Goal: Navigation & Orientation: Find specific page/section

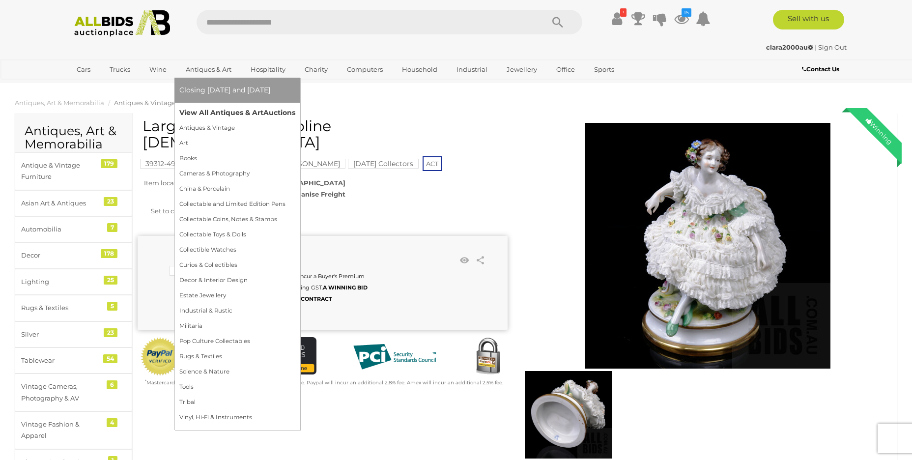
click at [234, 113] on link "View All Antiques & Art Auctions" at bounding box center [237, 112] width 116 height 15
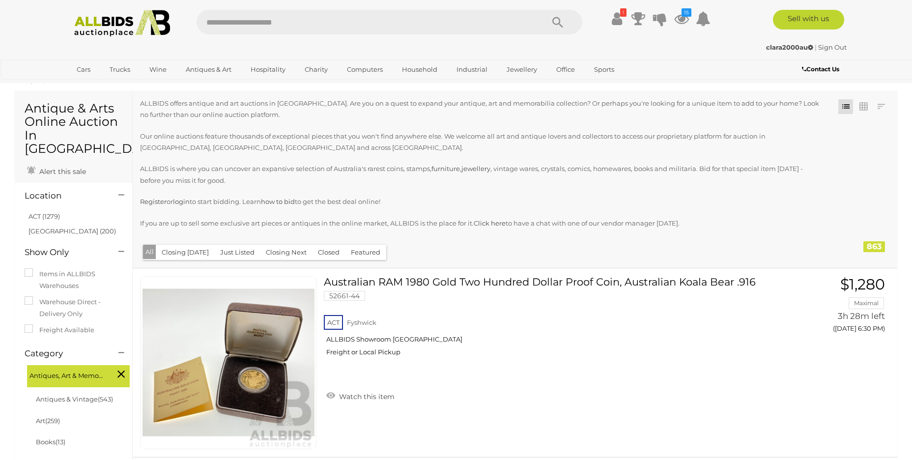
scroll to position [11, 0]
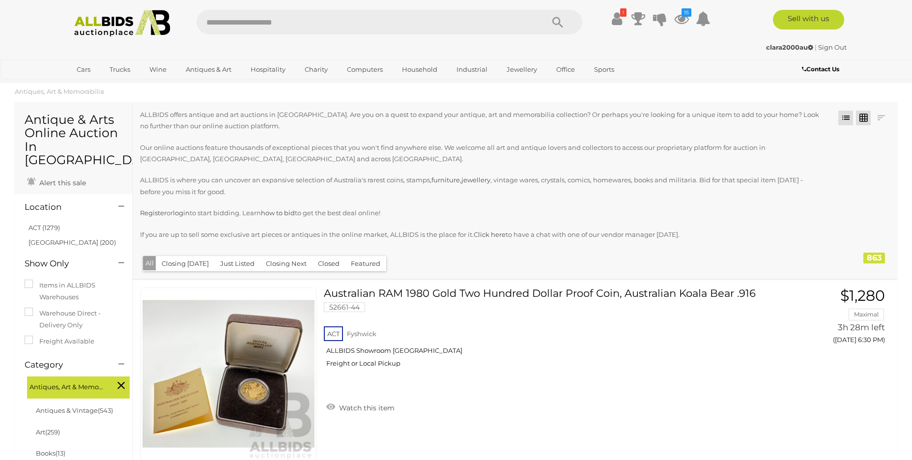
click at [862, 118] on link at bounding box center [863, 118] width 15 height 15
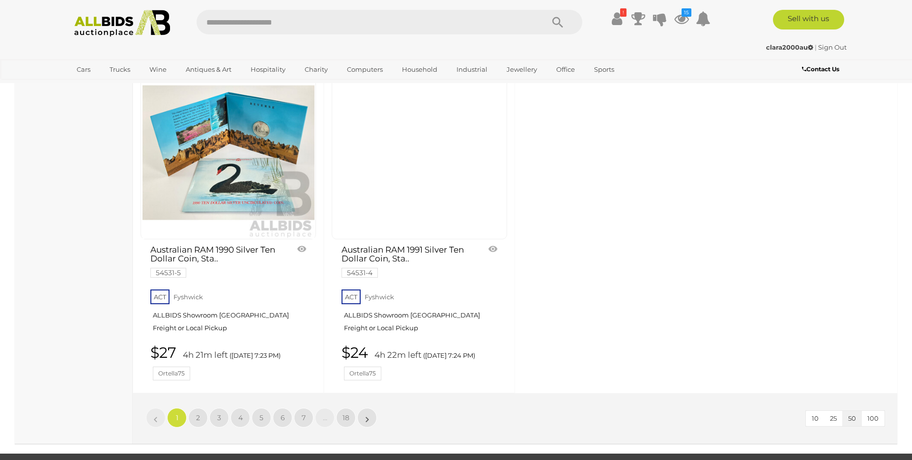
scroll to position [4312, 0]
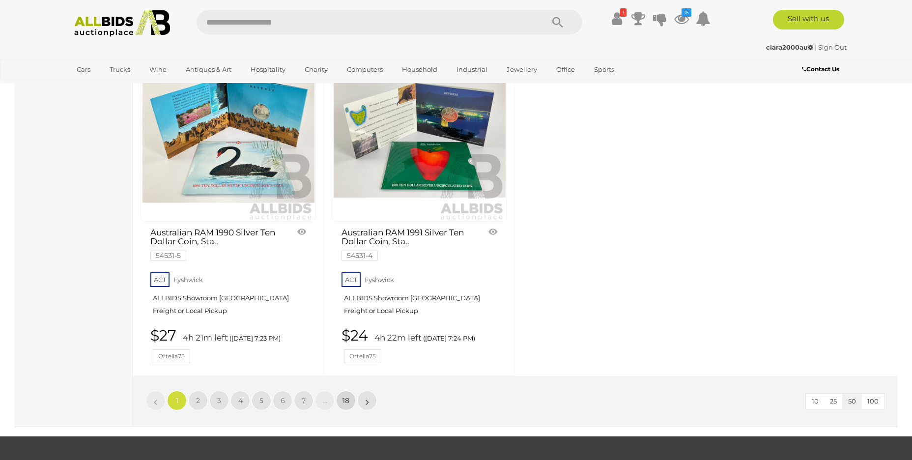
click at [345, 391] on link "18" at bounding box center [346, 401] width 20 height 20
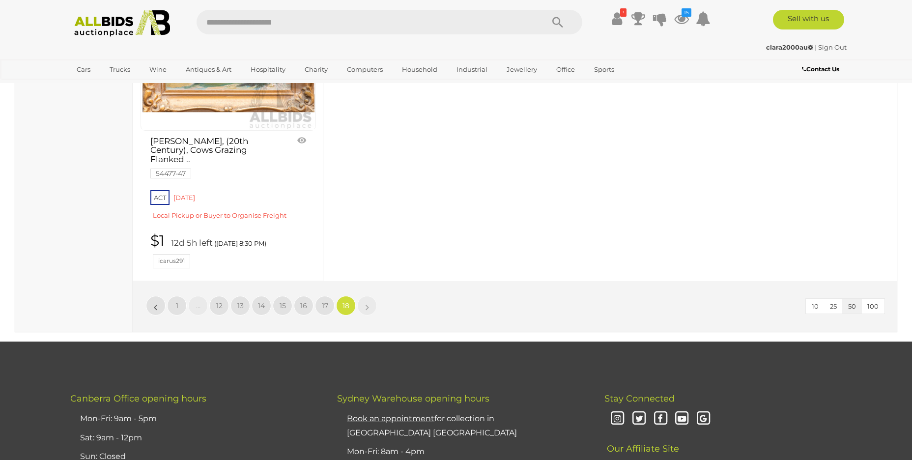
scroll to position [1334, 0]
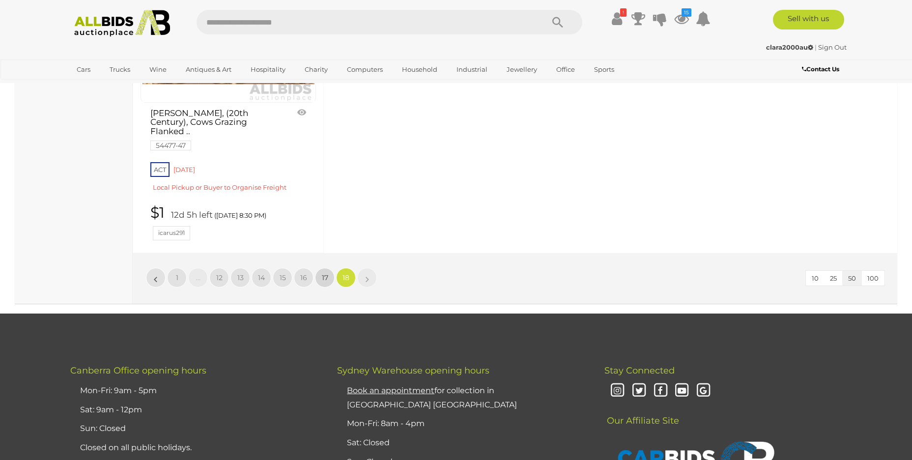
click at [328, 276] on link "17" at bounding box center [325, 278] width 20 height 20
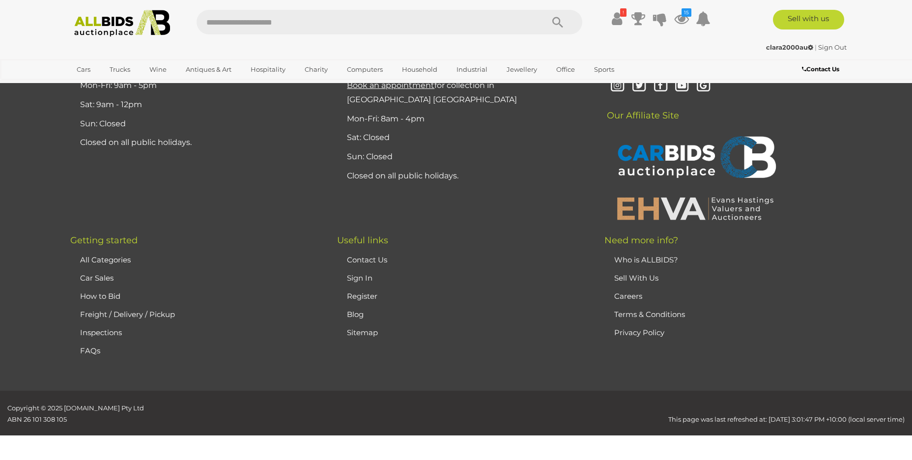
scroll to position [192, 0]
